Goal: Information Seeking & Learning: Learn about a topic

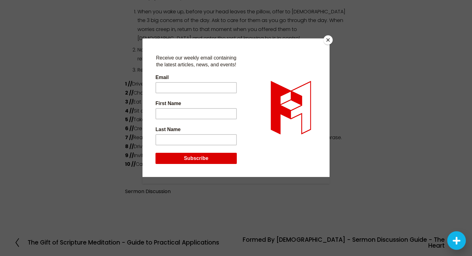
scroll to position [1391, 0]
click at [329, 41] on button "Close" at bounding box center [327, 39] width 9 height 9
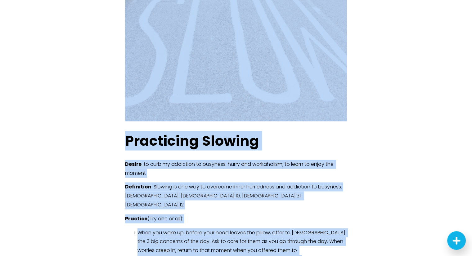
scroll to position [1156, 0]
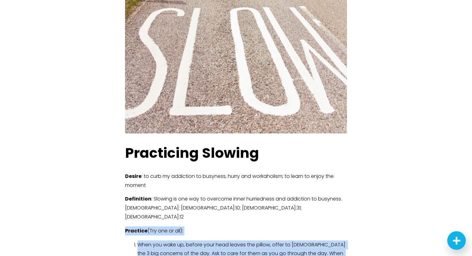
drag, startPoint x: 253, startPoint y: 119, endPoint x: 125, endPoint y: 159, distance: 133.9
copy div "Practice (Try one or all): When you wake up, before your head leaves the pillow…"
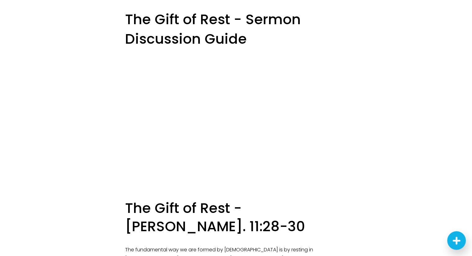
scroll to position [0, 0]
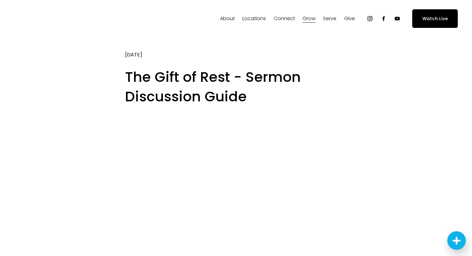
click at [0, 0] on span "Sermons" at bounding box center [0, 0] width 0 height 0
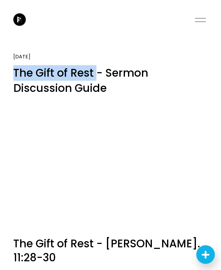
drag, startPoint x: 96, startPoint y: 74, endPoint x: 9, endPoint y: 69, distance: 87.6
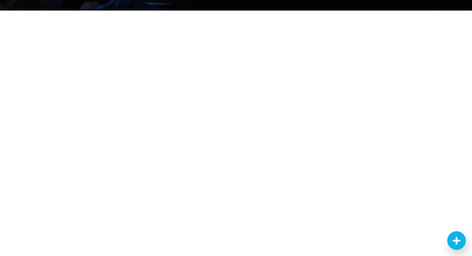
scroll to position [159, 0]
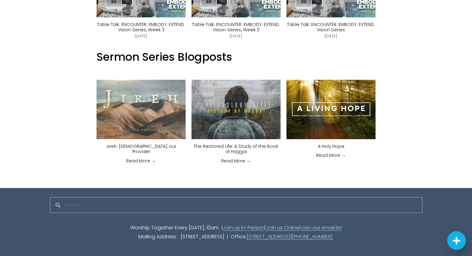
scroll to position [455, 0]
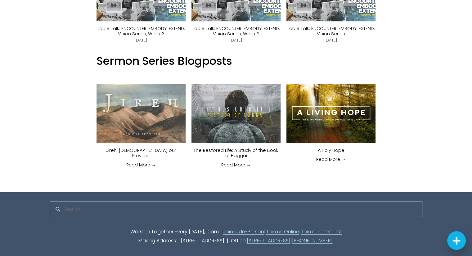
click at [179, 206] on input "Search" at bounding box center [236, 209] width 372 height 16
type input "rest hebrews"
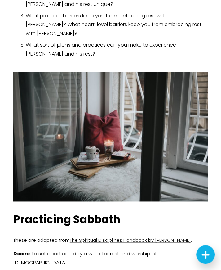
scroll to position [411, 0]
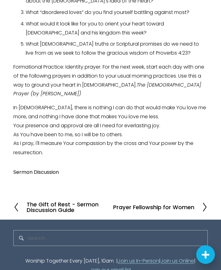
scroll to position [403, 0]
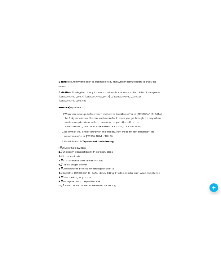
scroll to position [1319, 0]
